Goal: Task Accomplishment & Management: Manage account settings

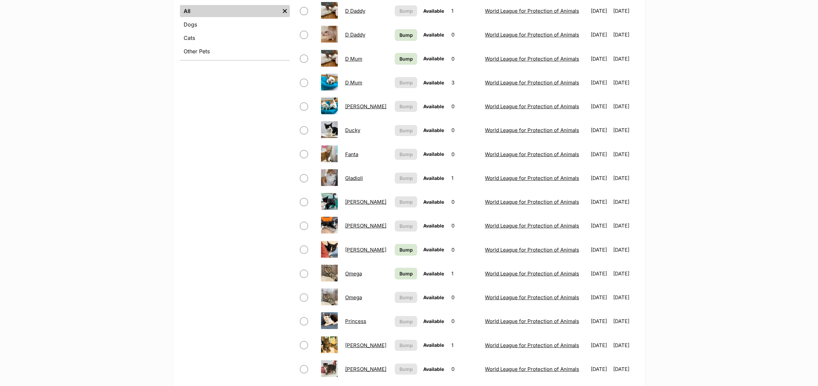
scroll to position [302, 0]
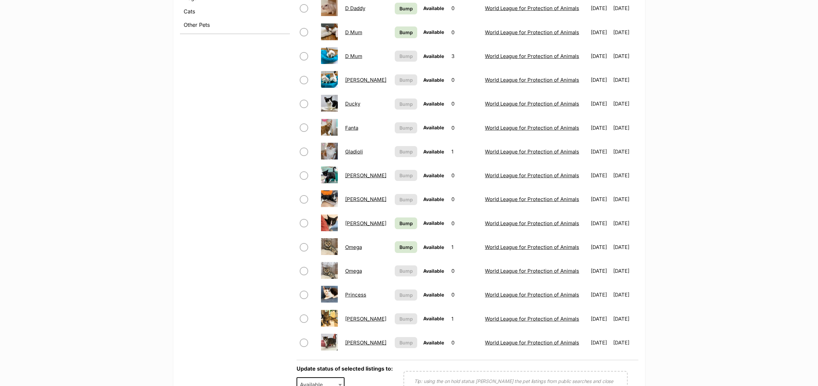
click at [348, 202] on link "Heidi" at bounding box center [365, 199] width 41 height 6
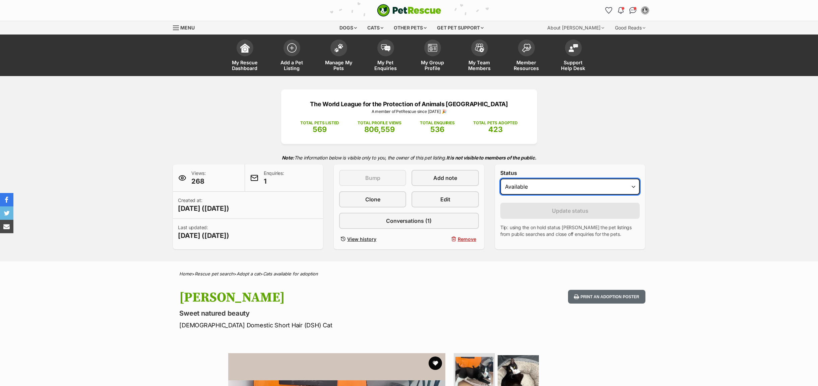
click at [635, 188] on select "Draft - not available as listing has enquires Available On hold Adopted" at bounding box center [571, 187] width 140 height 16
select select "rehomed"
click at [501, 180] on select "Draft - not available as listing has enquires Available On hold Adopted" at bounding box center [571, 187] width 140 height 16
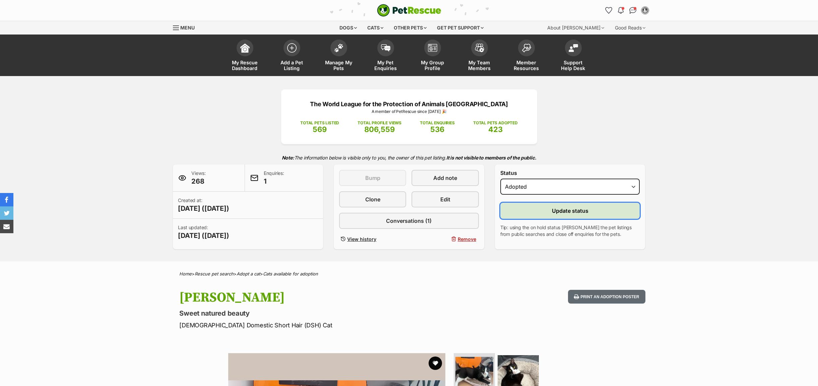
click at [528, 214] on button "Update status" at bounding box center [571, 211] width 140 height 16
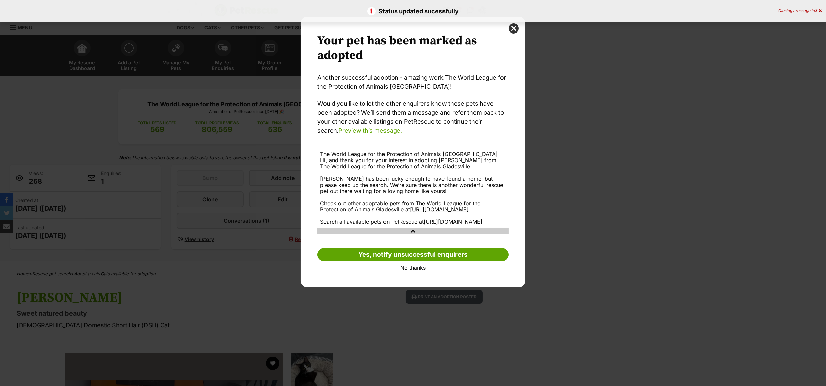
click at [409, 271] on link "No thanks" at bounding box center [412, 268] width 191 height 6
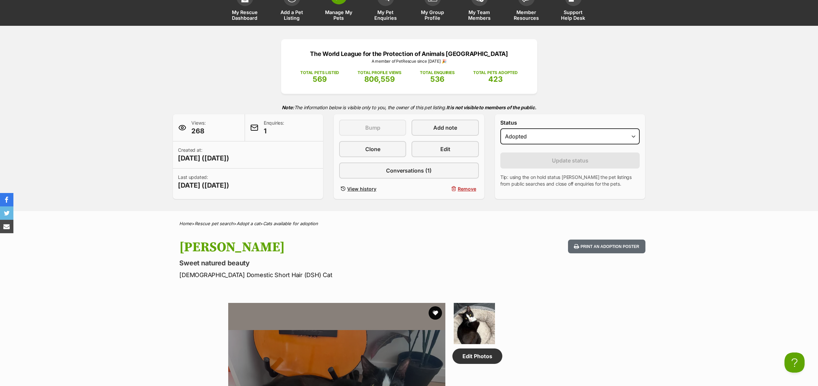
click at [337, 12] on span "Manage My Pets" at bounding box center [339, 14] width 30 height 11
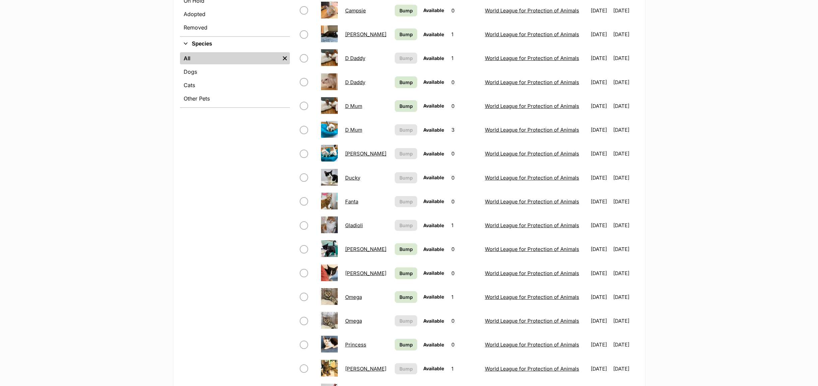
scroll to position [302, 0]
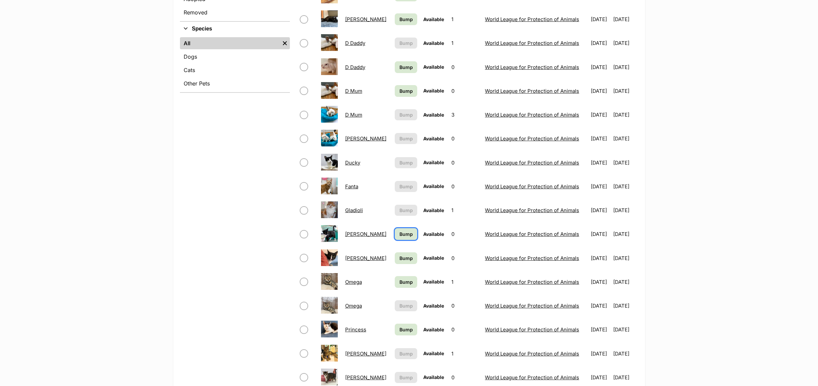
click at [400, 235] on span "Bump" at bounding box center [406, 234] width 13 height 7
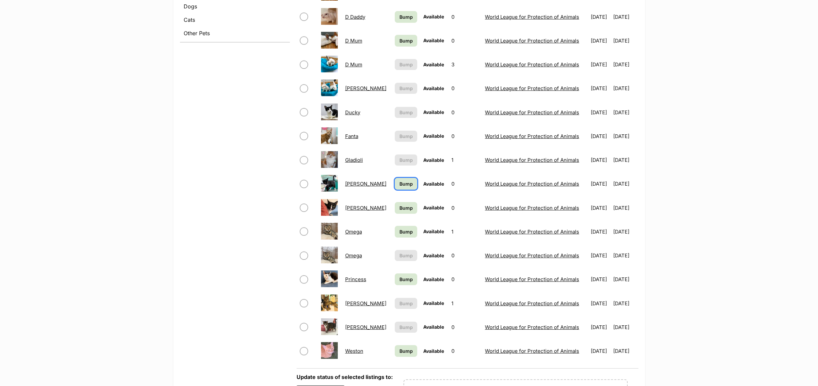
scroll to position [402, 0]
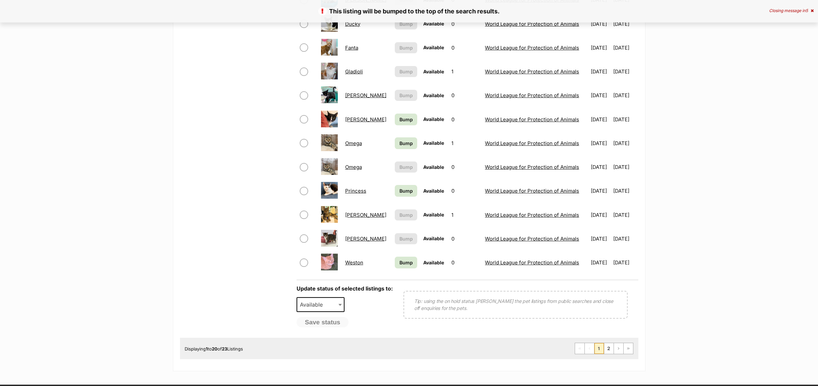
scroll to position [503, 0]
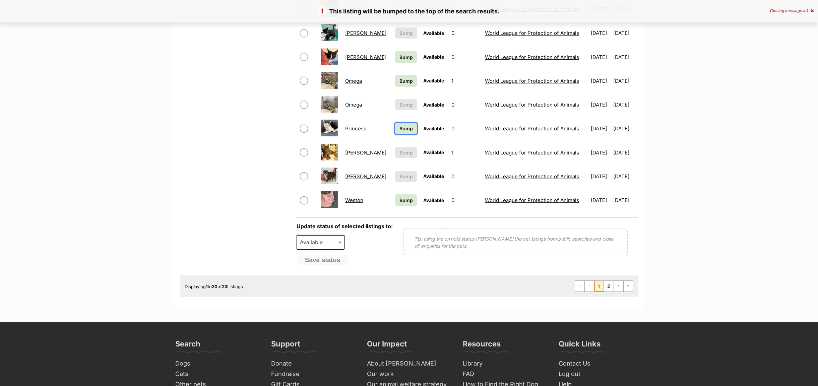
click at [400, 131] on span "Bump" at bounding box center [406, 128] width 13 height 7
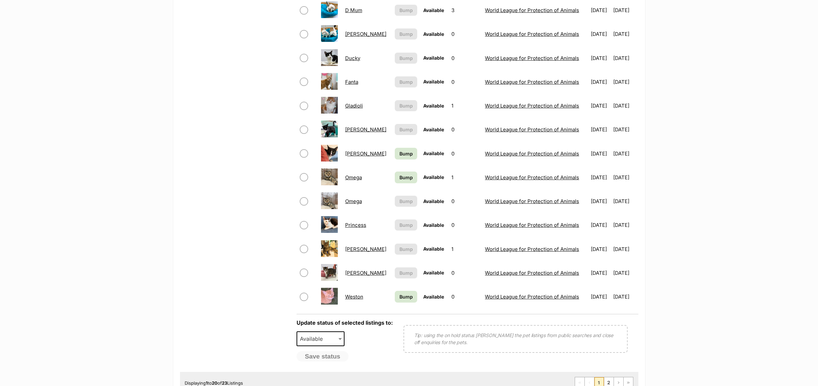
scroll to position [453, 0]
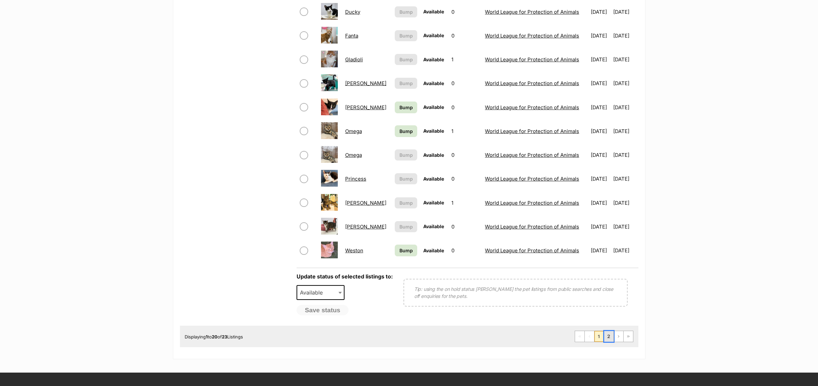
click at [609, 342] on link "2" at bounding box center [608, 336] width 9 height 11
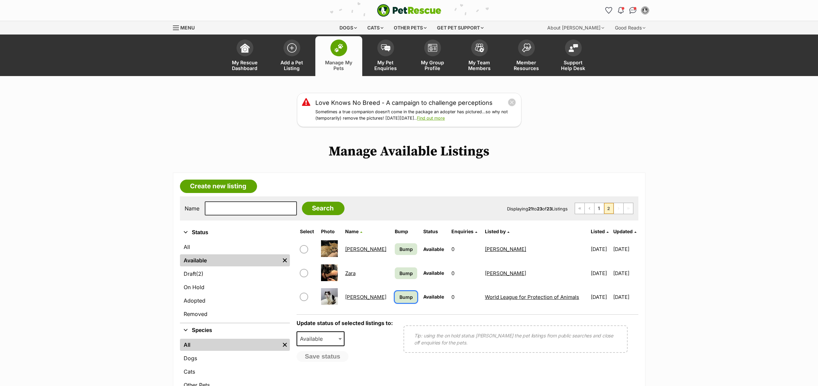
click at [400, 297] on span "Bump" at bounding box center [406, 297] width 13 height 7
click at [595, 213] on link "1" at bounding box center [599, 208] width 9 height 11
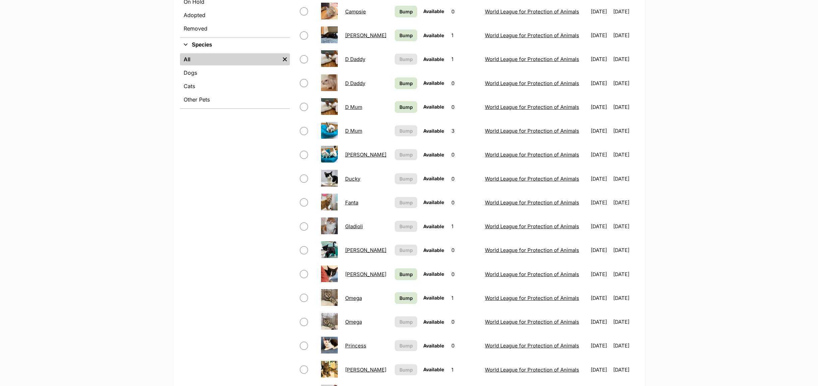
scroll to position [302, 0]
